Goal: Manage account settings

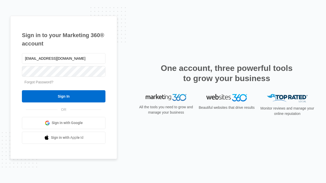
type input "[EMAIL_ADDRESS][DOMAIN_NAME]"
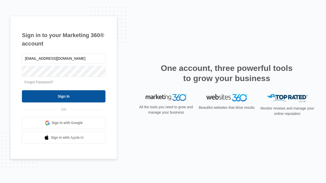
click at [64, 96] on input "Sign In" at bounding box center [64, 96] width 84 height 12
